Goal: Navigation & Orientation: Find specific page/section

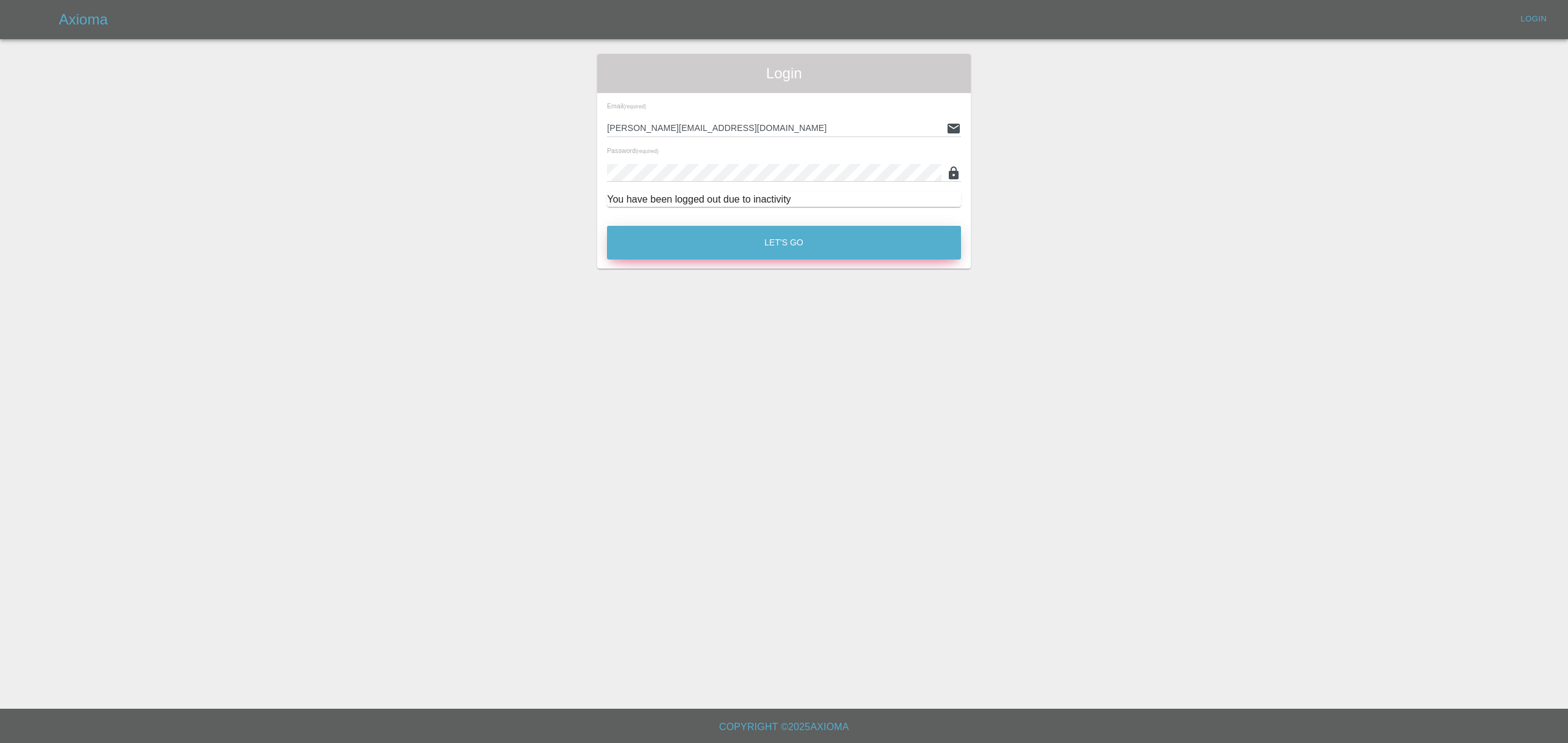
click at [780, 248] on button "Let's Go" at bounding box center [783, 242] width 354 height 33
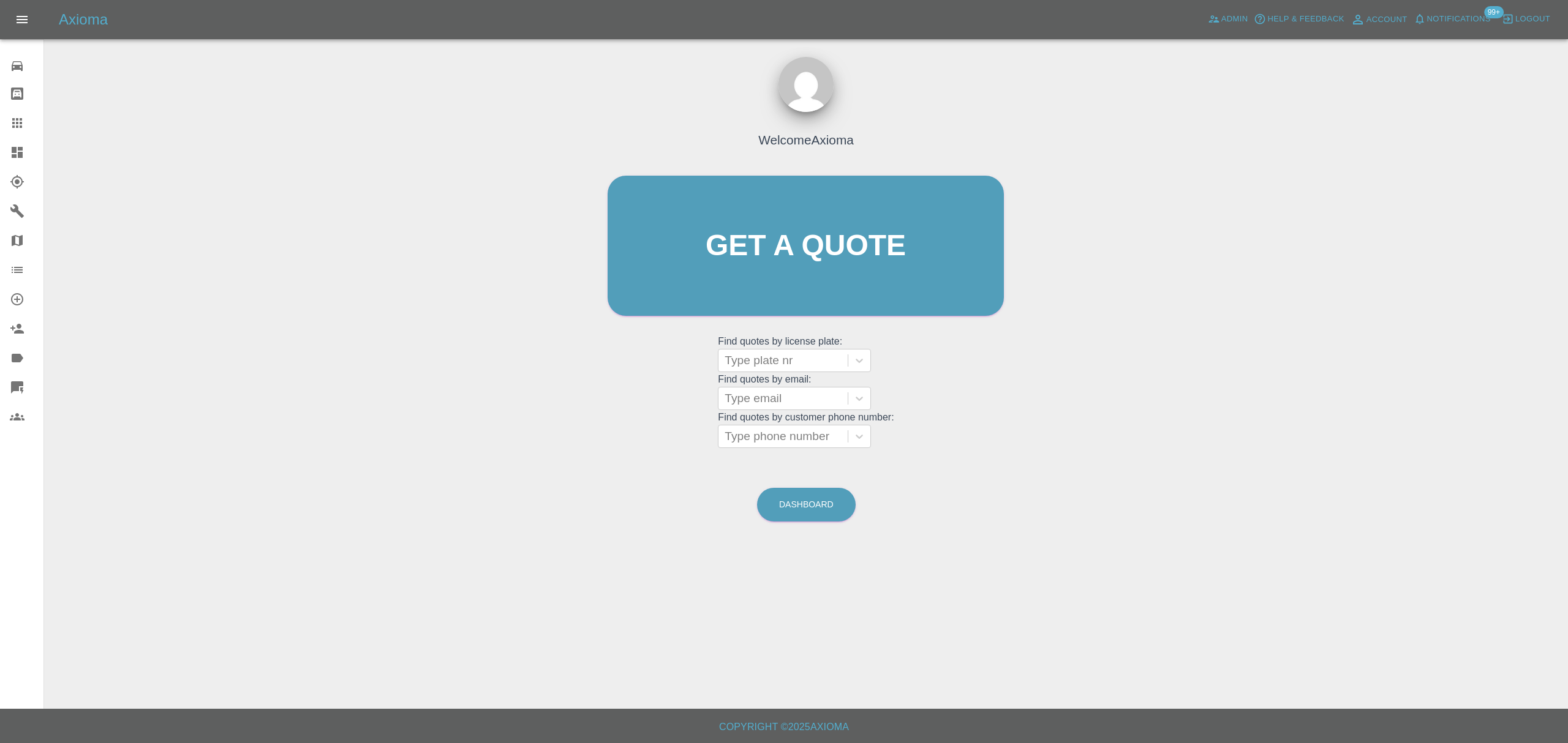
click at [1473, 15] on span "Notifications" at bounding box center [1458, 19] width 64 height 15
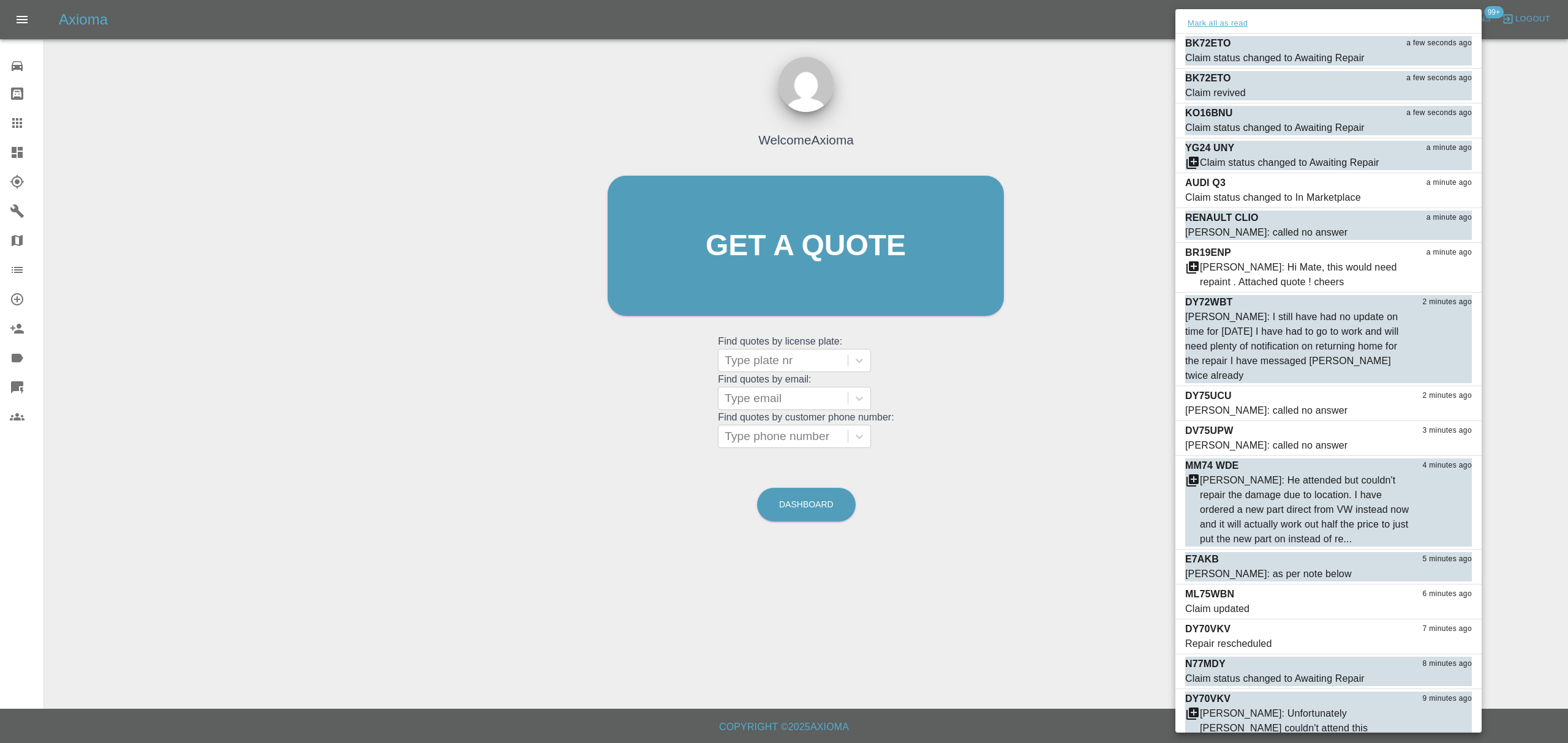
click at [1204, 25] on button "Mark all as read" at bounding box center [1217, 23] width 65 height 15
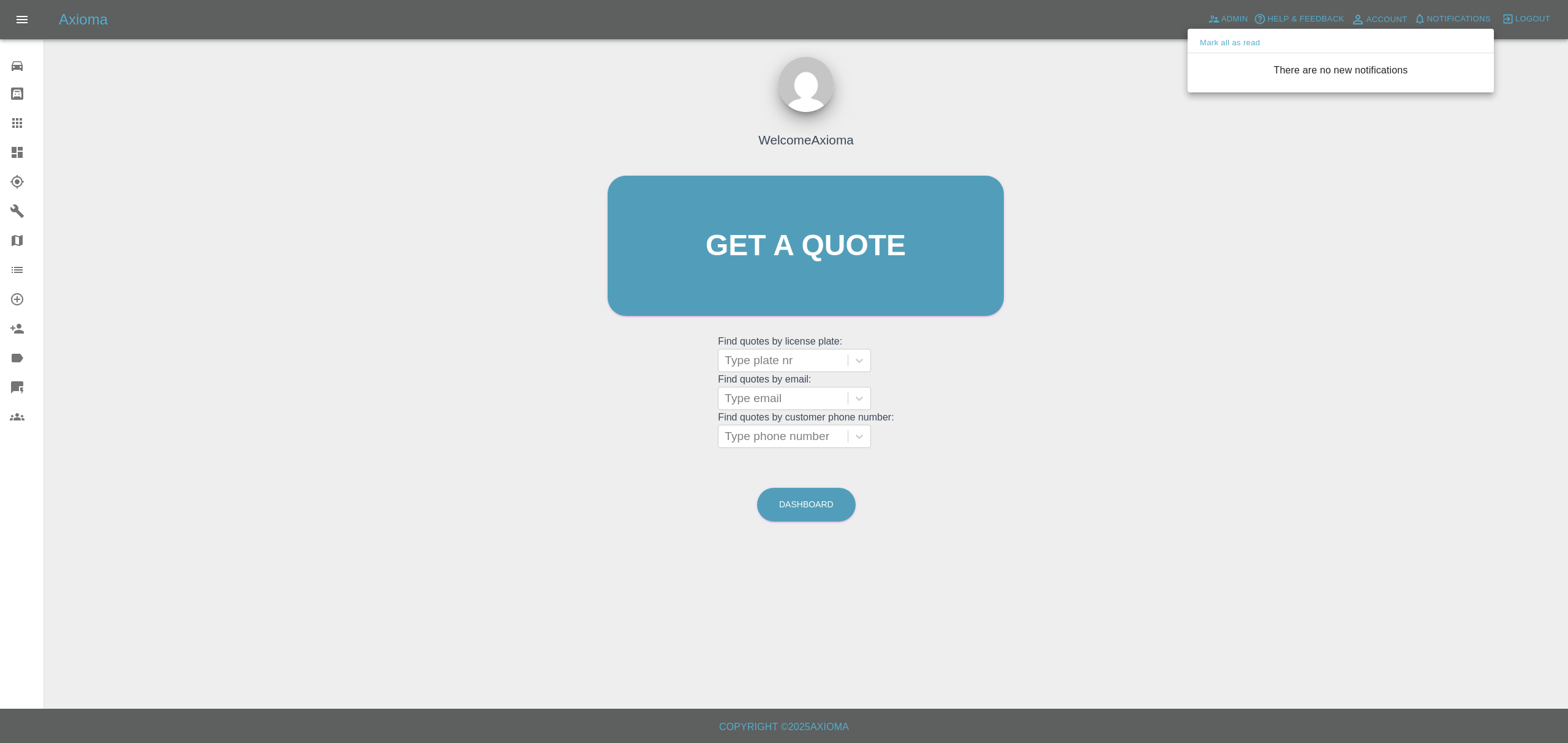
click at [1130, 168] on div at bounding box center [784, 371] width 1568 height 743
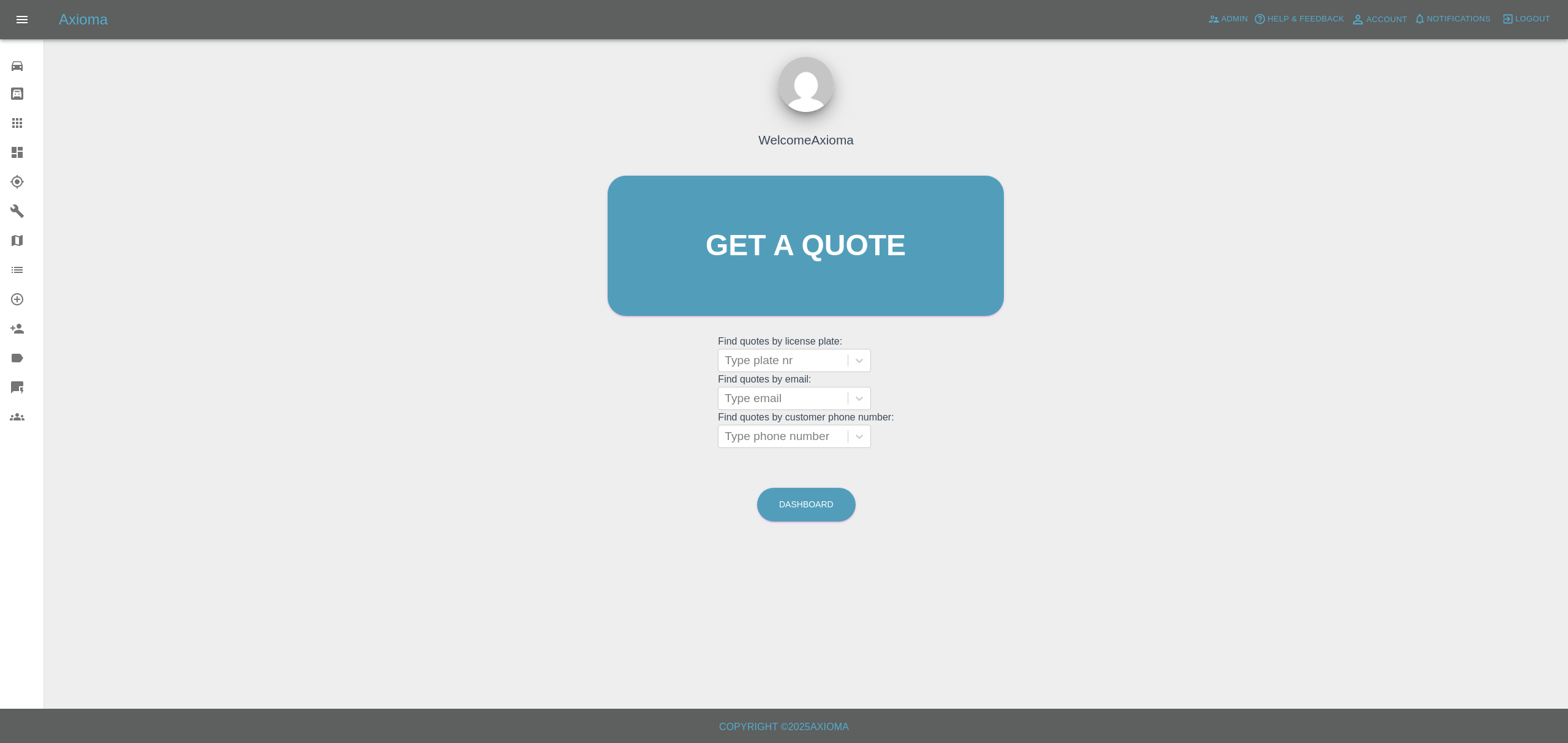
click at [1, 147] on link "Dashboard" at bounding box center [21, 153] width 44 height 29
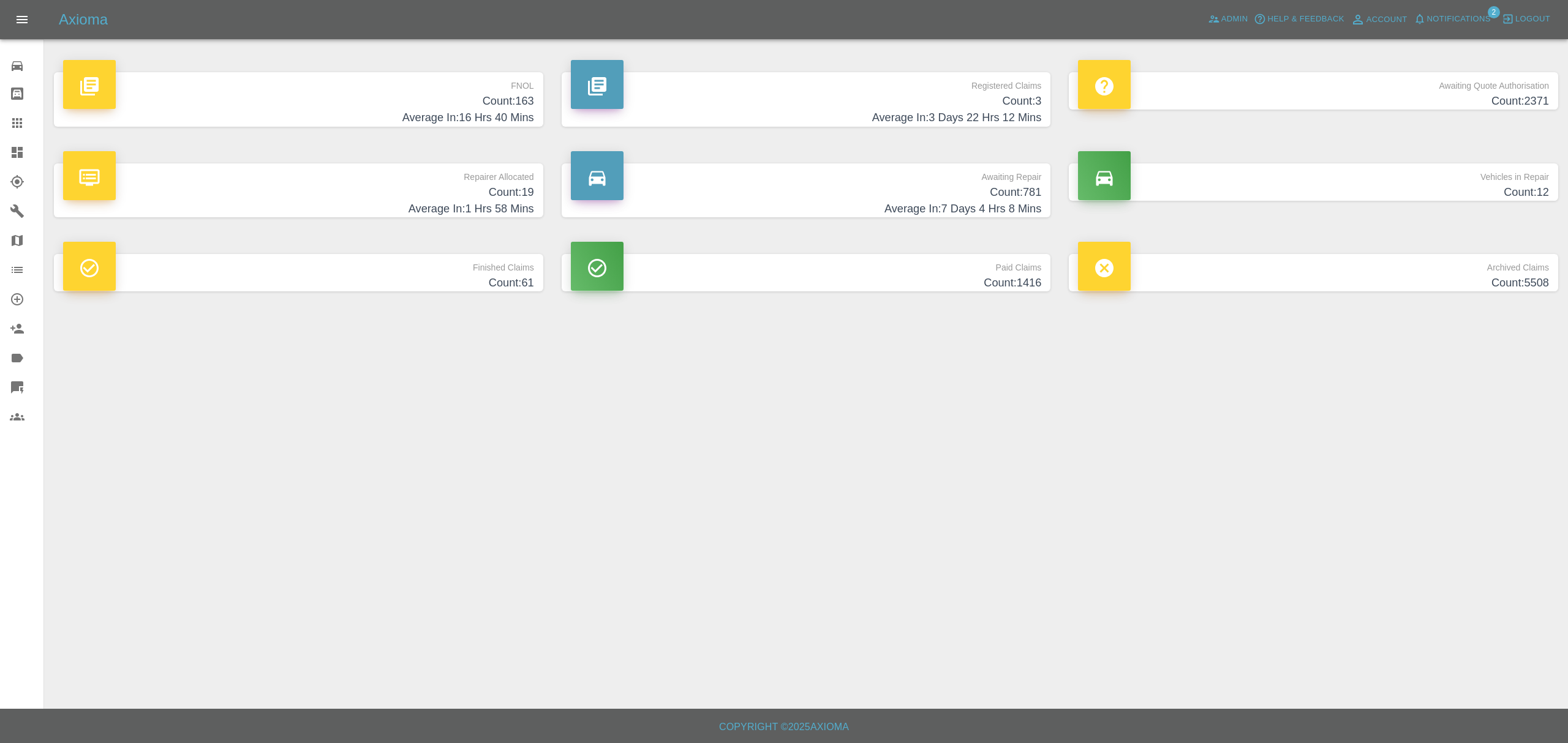
drag, startPoint x: 1451, startPoint y: 31, endPoint x: 1451, endPoint y: 17, distance: 14.0
click at [1451, 31] on div "Axioma Admin Help & Feedback Account Notifications 2 Logout" at bounding box center [784, 20] width 1568 height 39
click at [1451, 13] on span "Notifications" at bounding box center [1458, 19] width 64 height 15
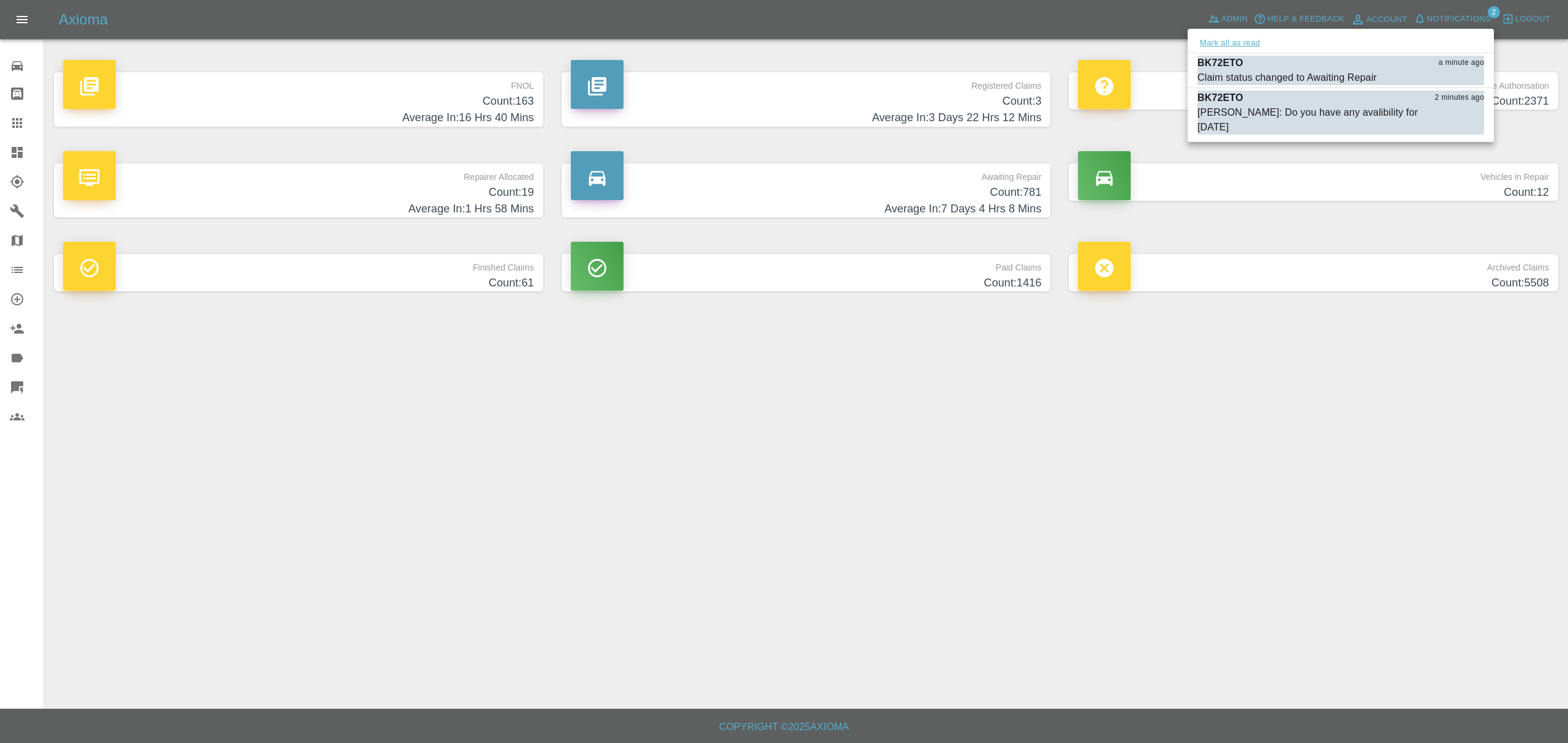
click at [1211, 39] on button "Mark all as read" at bounding box center [1229, 43] width 65 height 15
